Goal: Share content: Share content

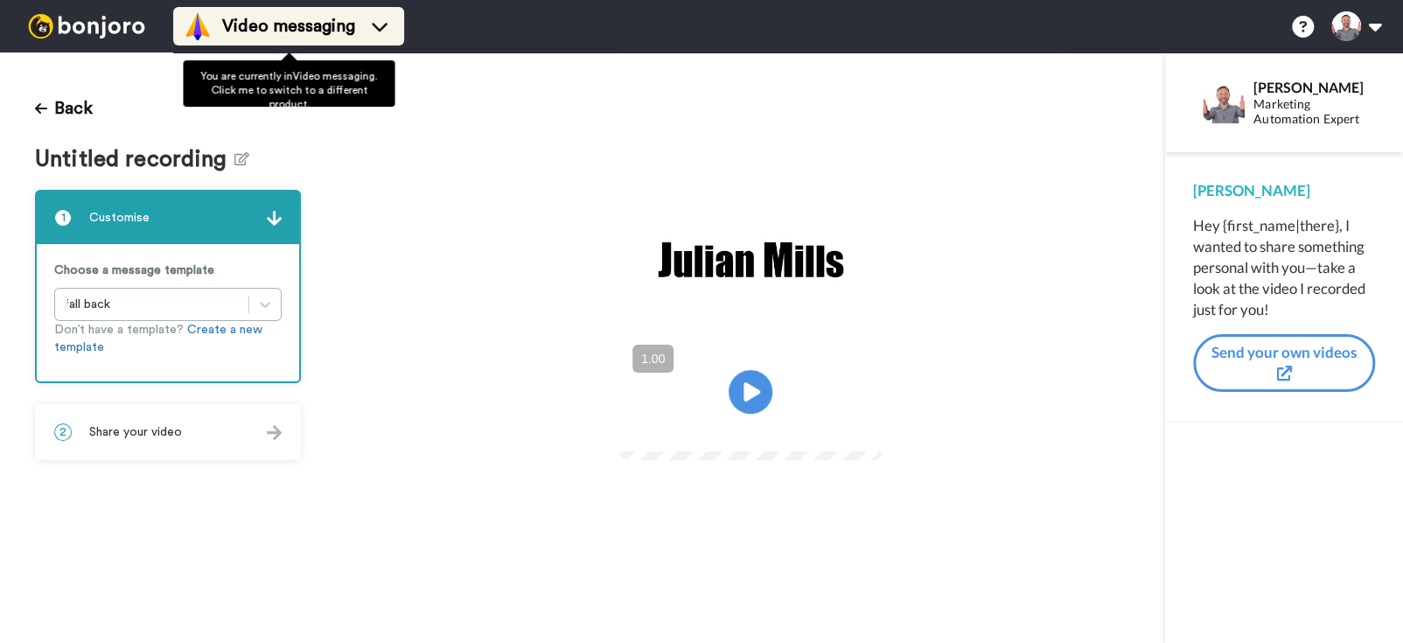
click at [256, 24] on span "Video messaging" at bounding box center [288, 26] width 133 height 24
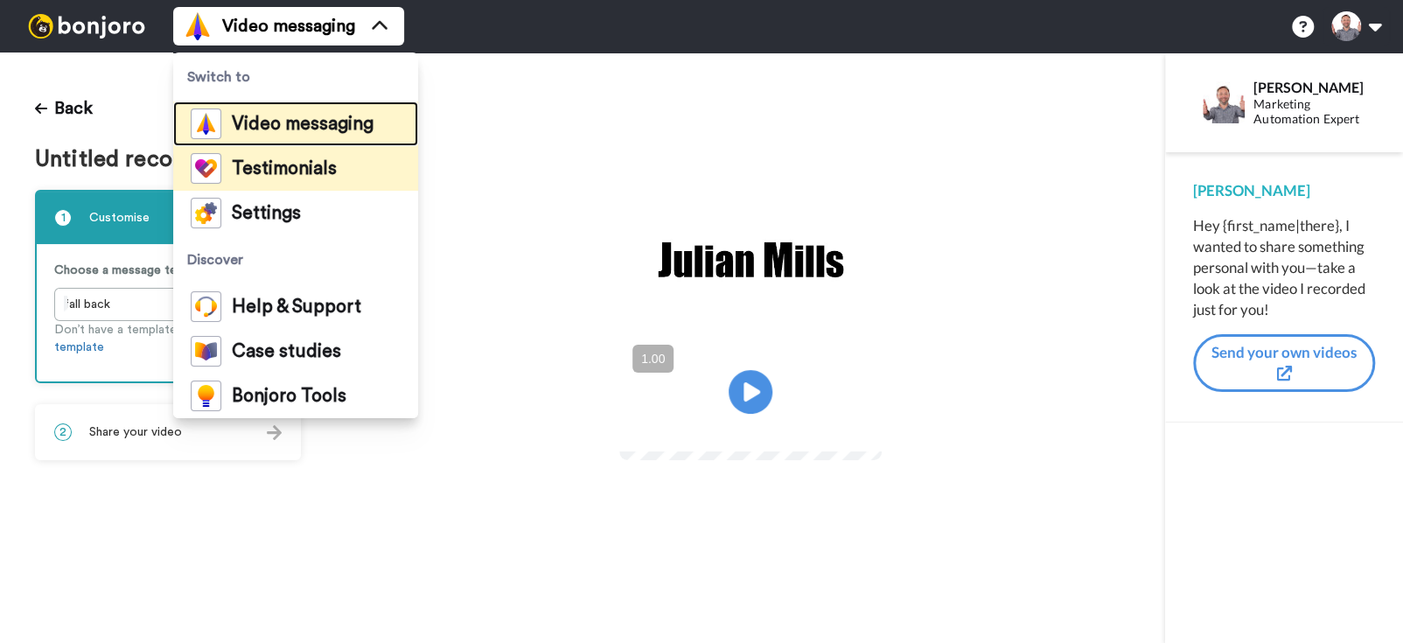
drag, startPoint x: 269, startPoint y: 118, endPoint x: 380, endPoint y: 157, distance: 117.9
click at [269, 118] on span "Video messaging" at bounding box center [303, 123] width 142 height 17
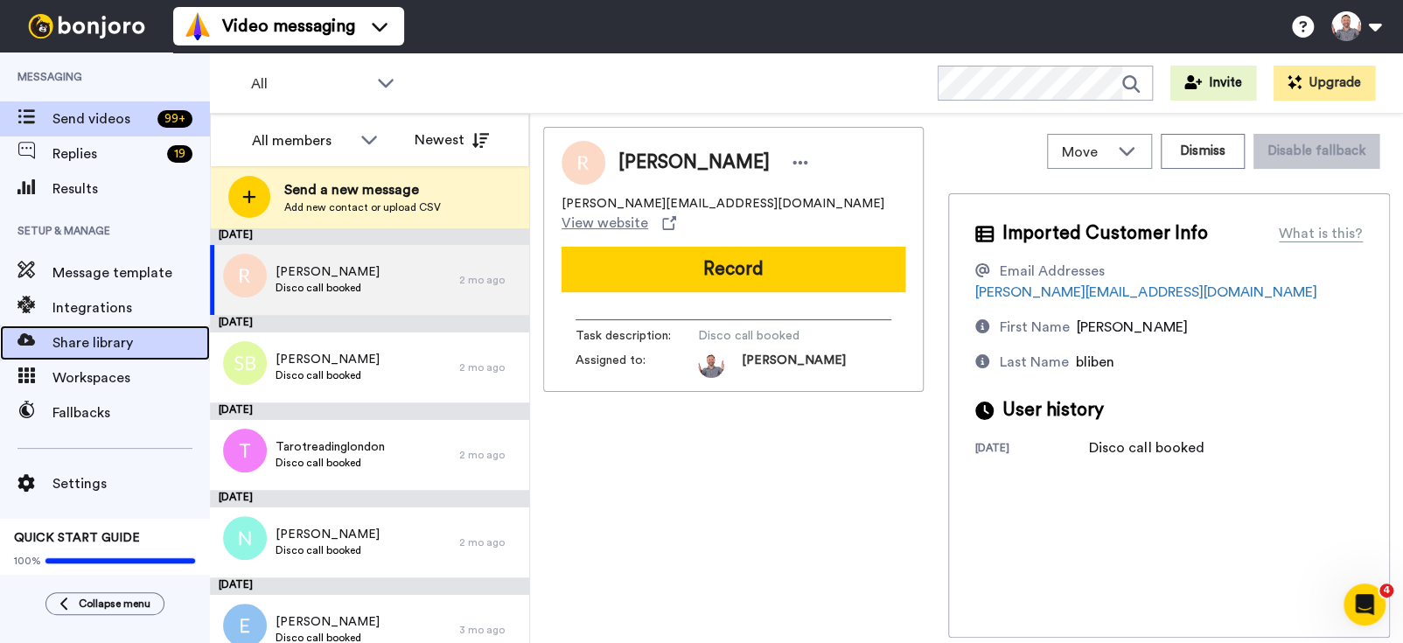
click at [104, 351] on span "Share library" at bounding box center [130, 342] width 157 height 21
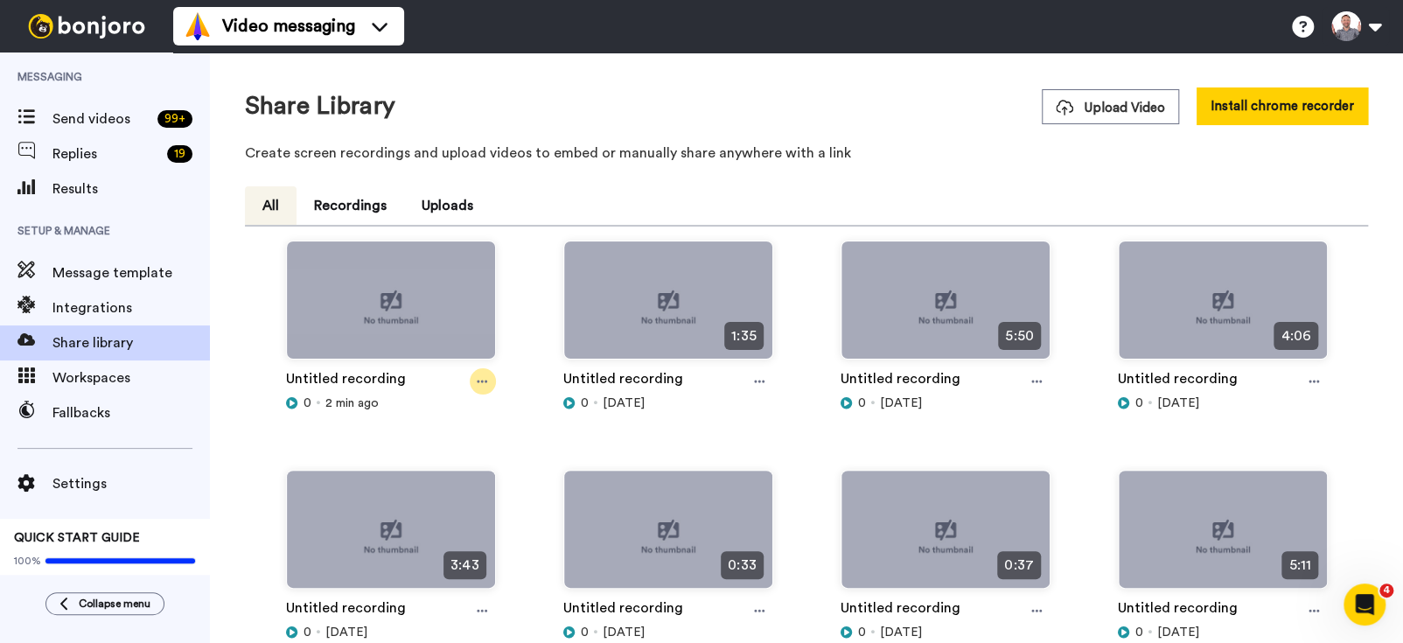
click at [486, 379] on icon at bounding box center [482, 381] width 10 height 12
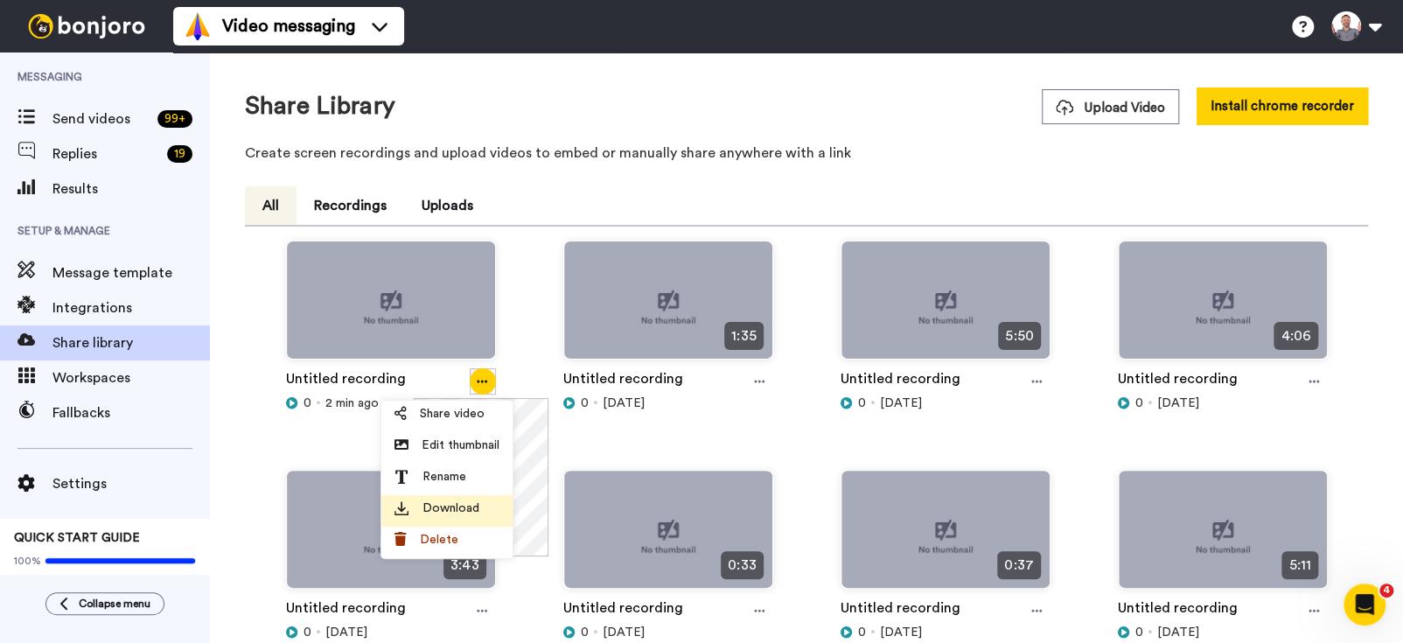
click at [442, 507] on span "Download" at bounding box center [451, 508] width 57 height 17
